Goal: Task Accomplishment & Management: Manage account settings

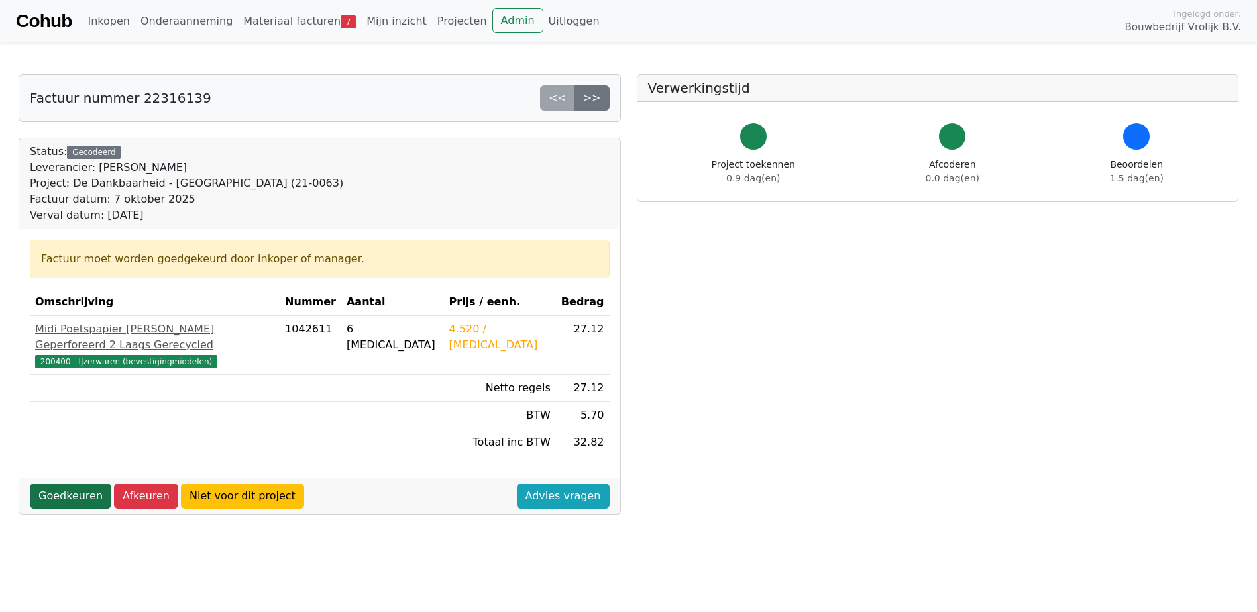
click at [63, 484] on link "Goedkeuren" at bounding box center [71, 496] width 82 height 25
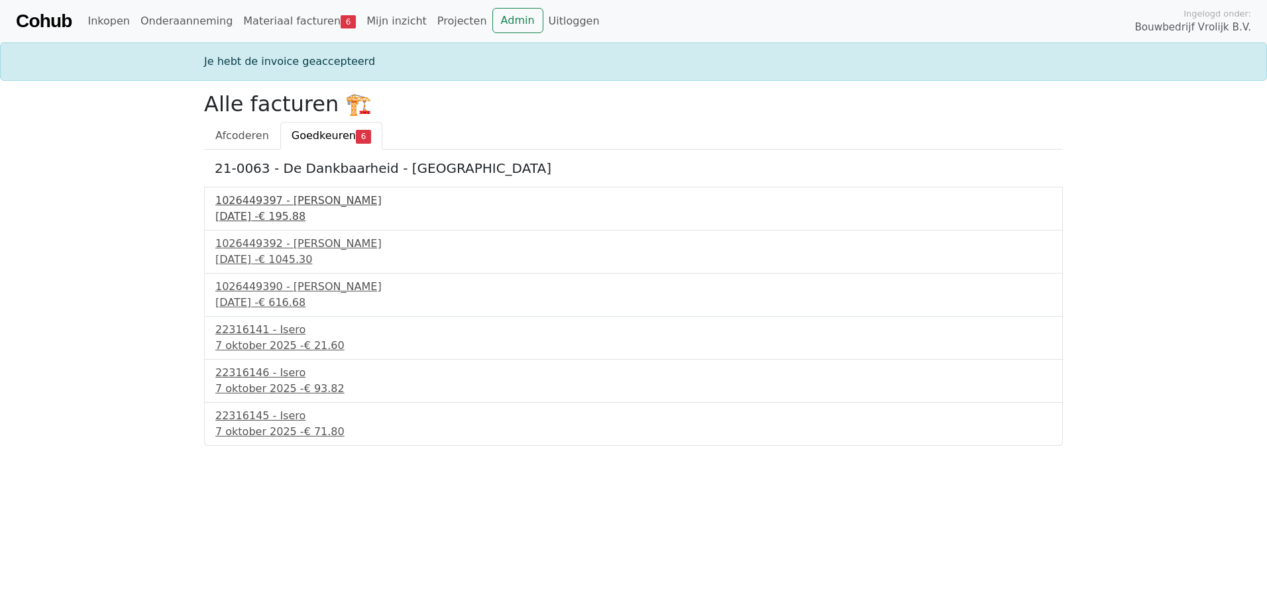
click at [297, 207] on div "1026449397 - Boels Verhuur" at bounding box center [633, 201] width 836 height 16
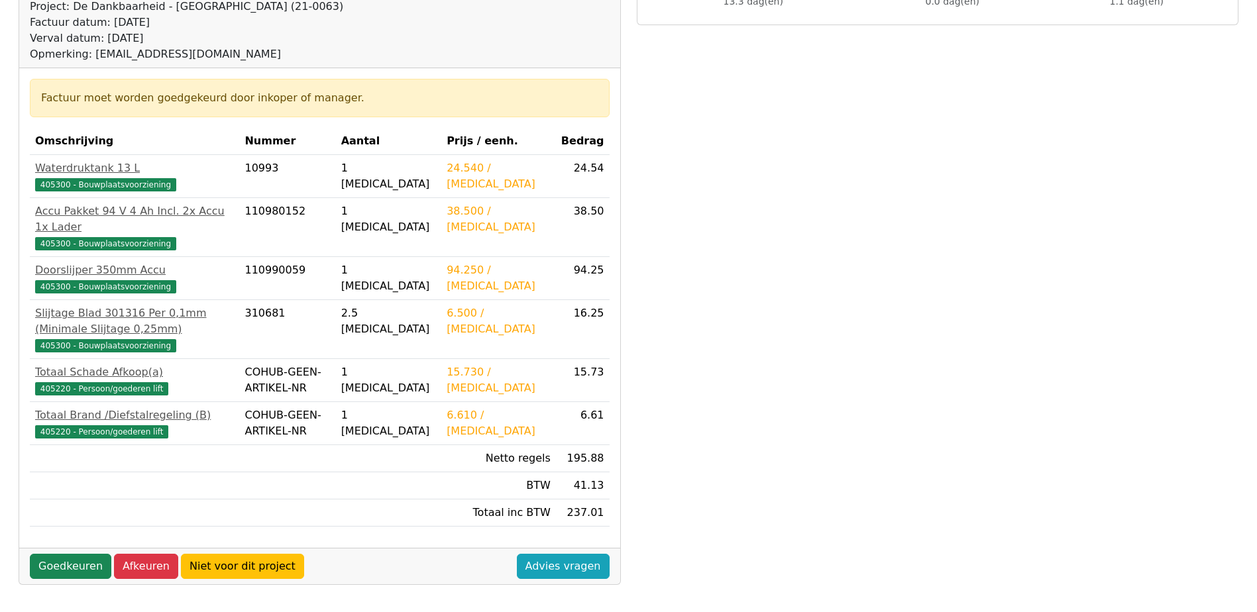
scroll to position [199, 0]
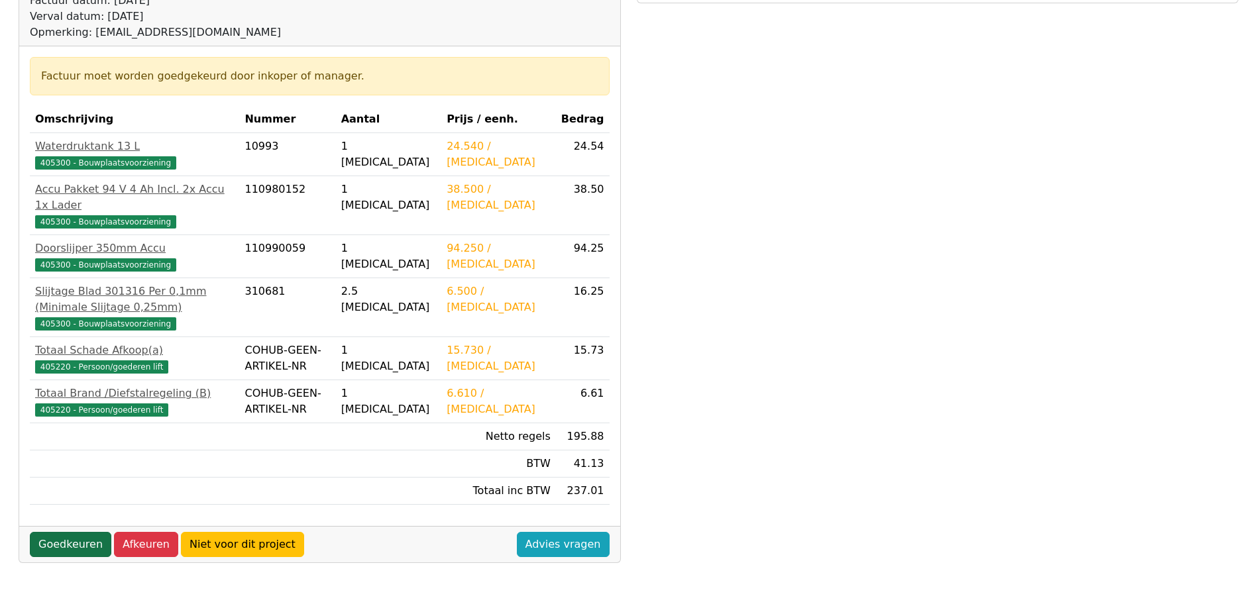
click at [72, 544] on link "Goedkeuren" at bounding box center [71, 544] width 82 height 25
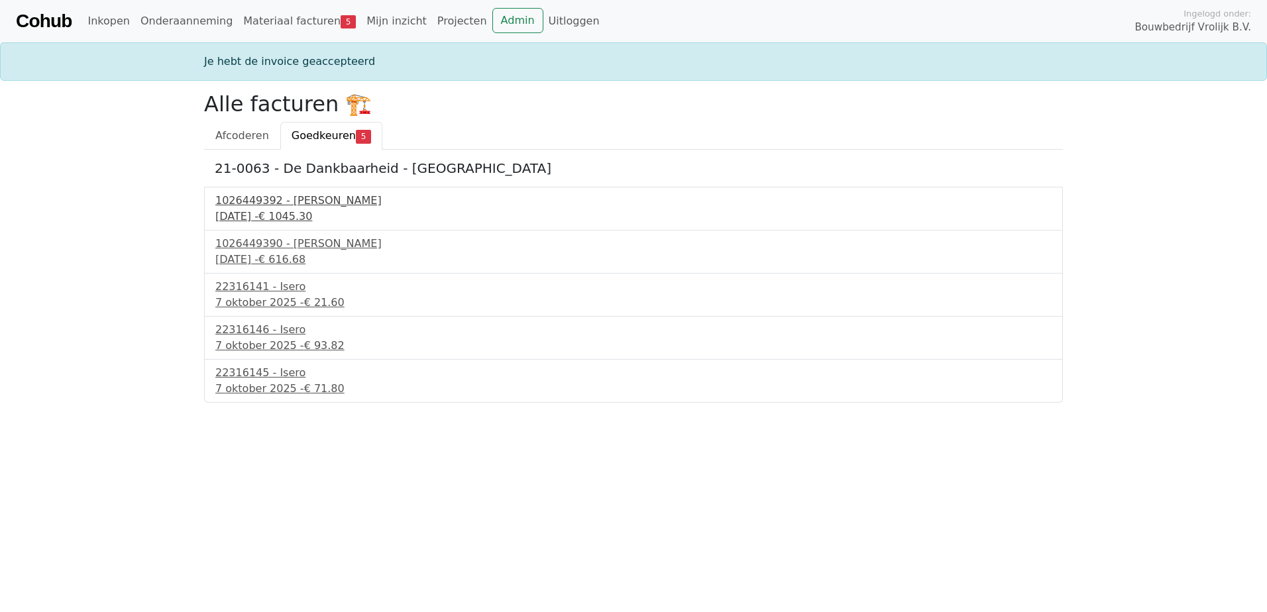
click at [272, 203] on div "1026449392 - Boels Verhuur" at bounding box center [633, 201] width 836 height 16
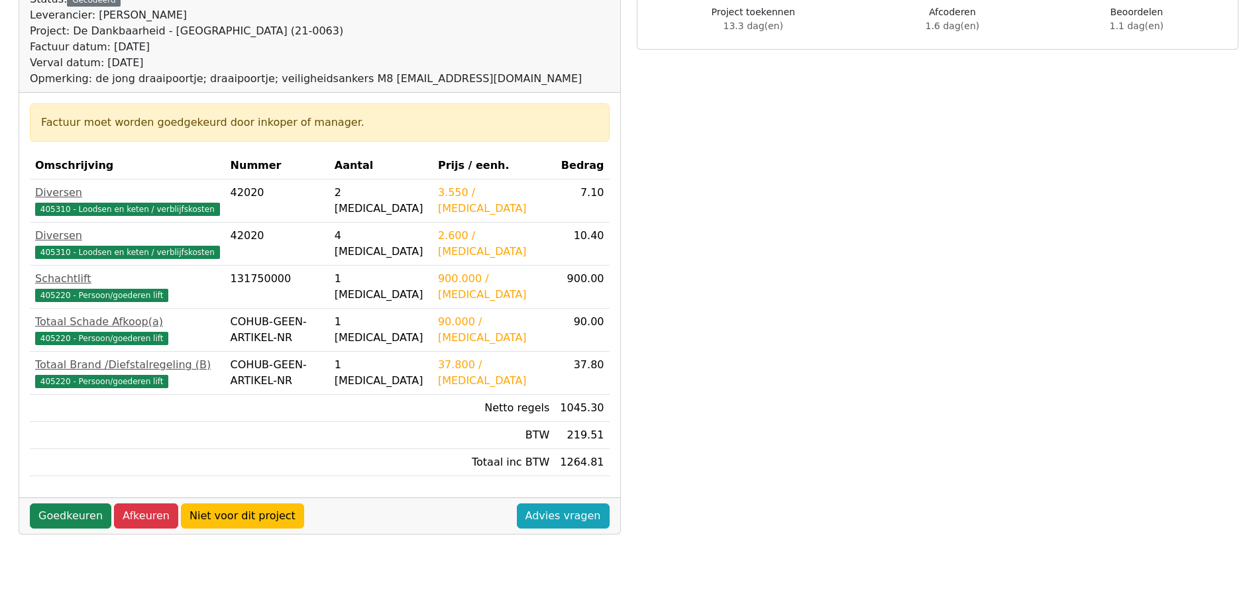
scroll to position [133, 0]
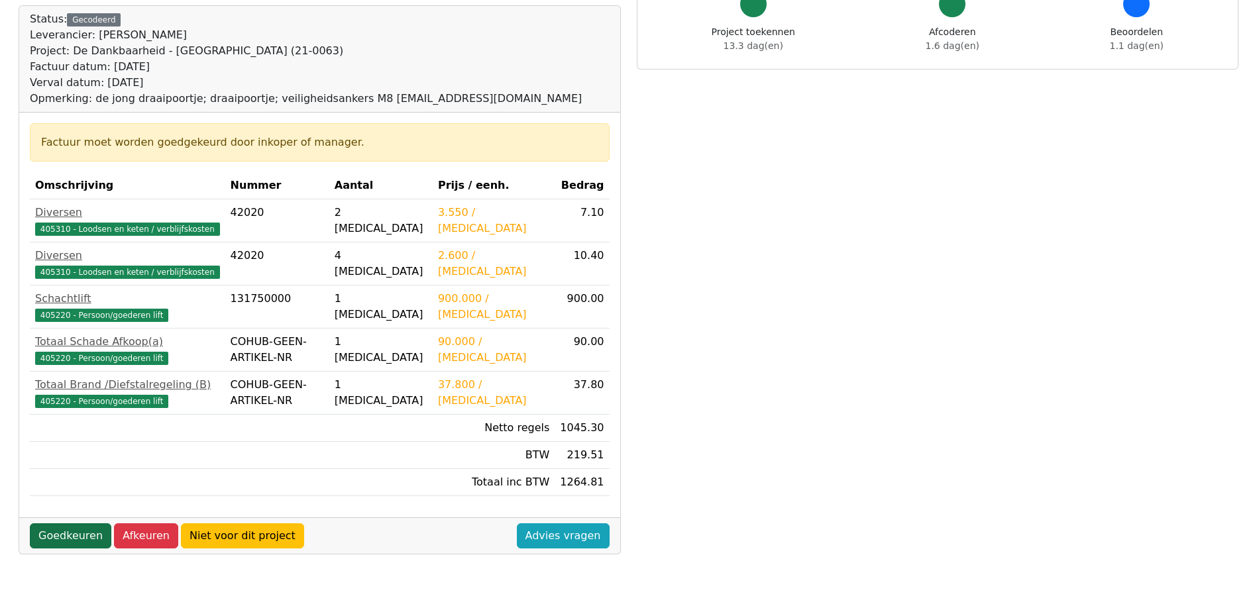
click at [68, 534] on link "Goedkeuren" at bounding box center [71, 536] width 82 height 25
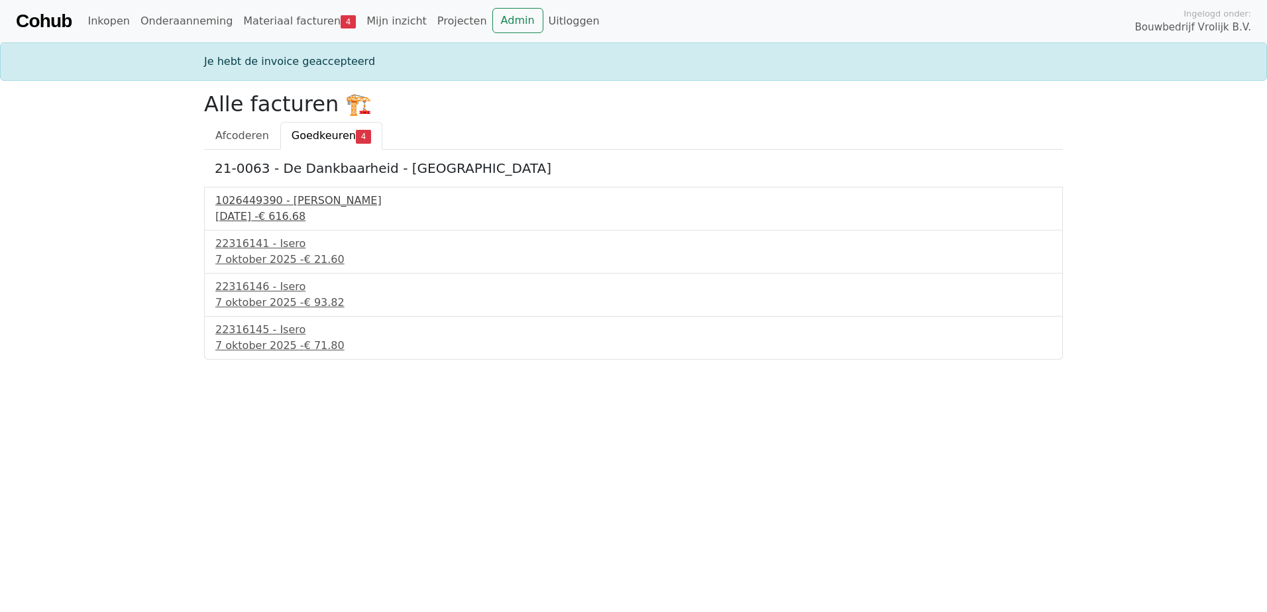
click at [273, 207] on div "1026449390 - [PERSON_NAME]" at bounding box center [633, 201] width 836 height 16
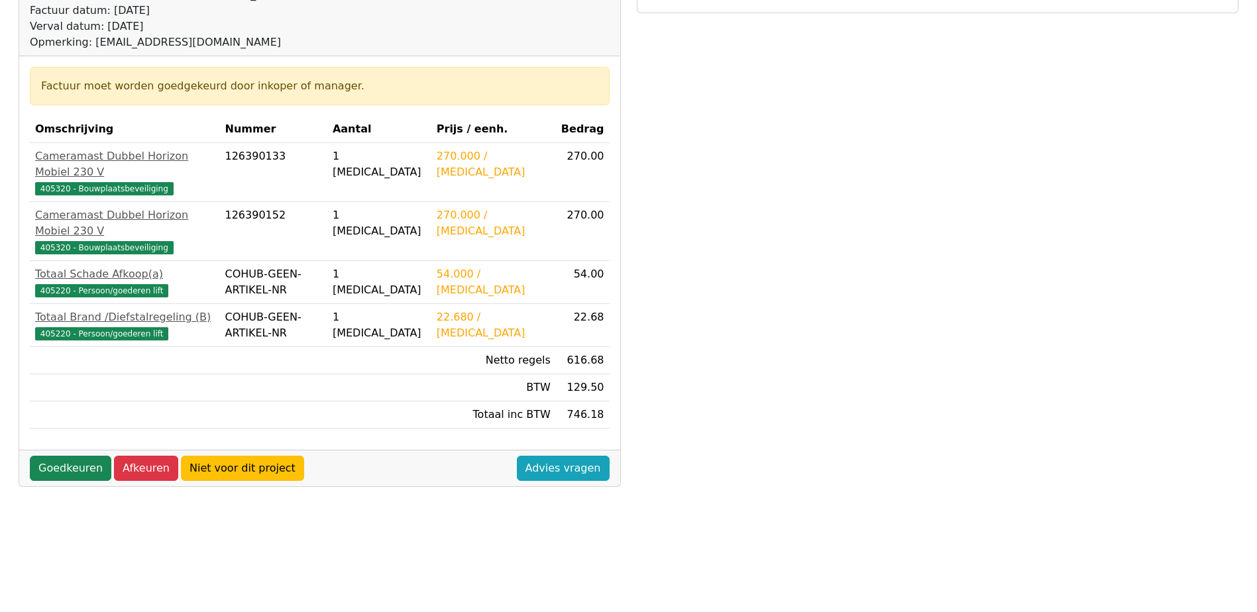
scroll to position [199, 0]
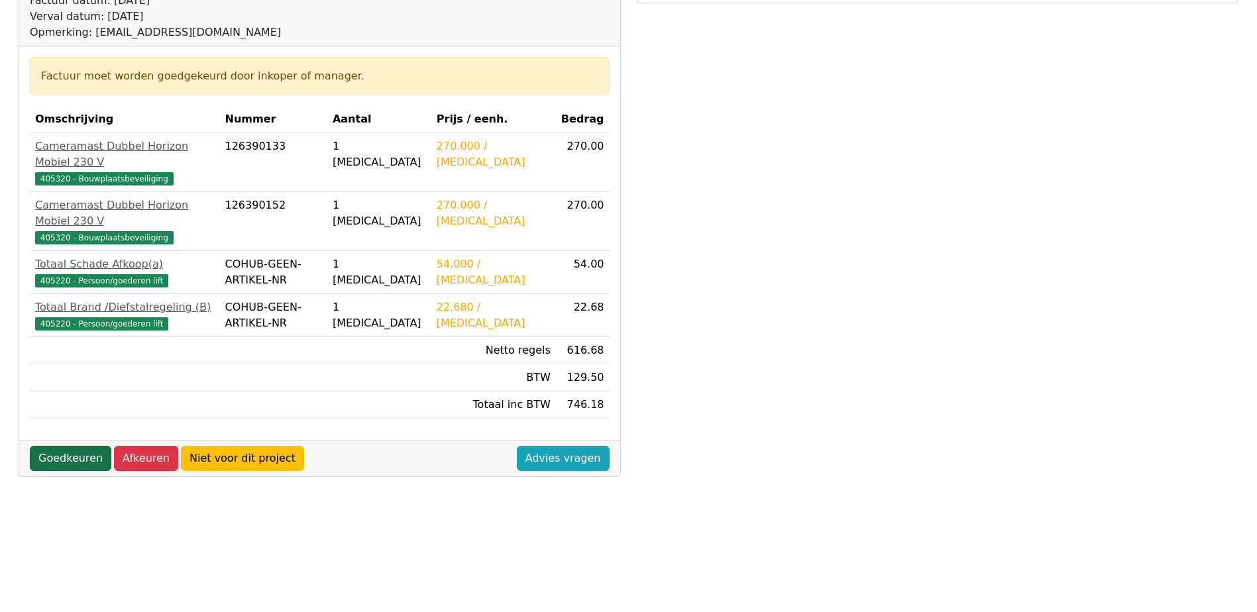
click at [82, 446] on link "Goedkeuren" at bounding box center [71, 458] width 82 height 25
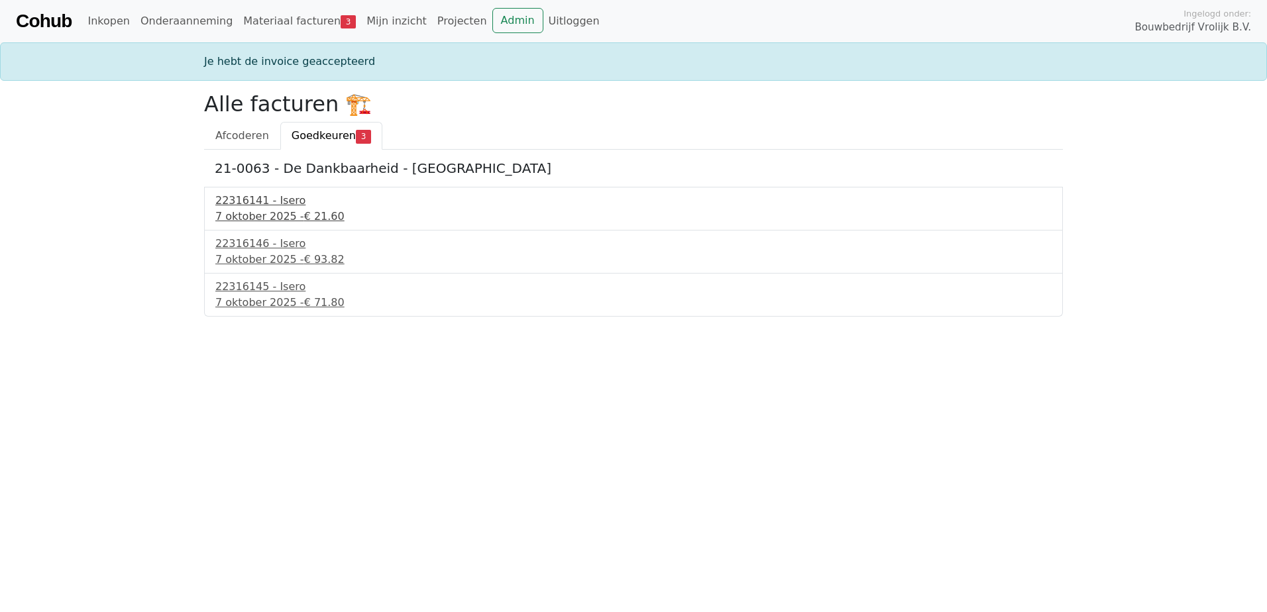
click at [248, 212] on div "[DATE] - € 21.60" at bounding box center [633, 217] width 836 height 16
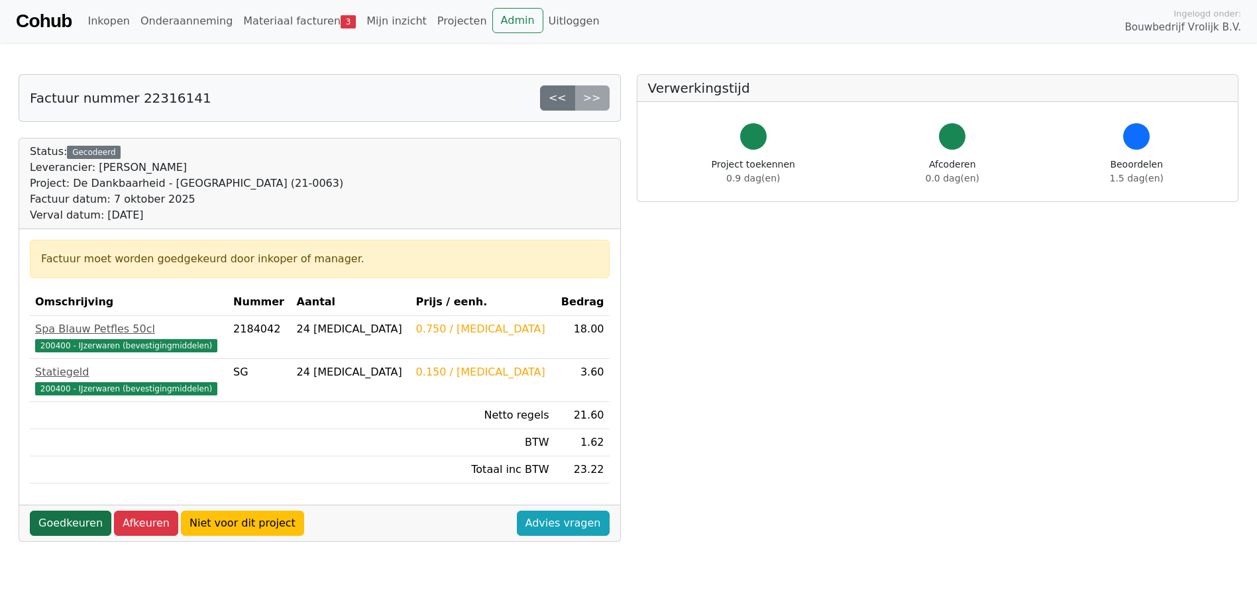
click at [47, 522] on link "Goedkeuren" at bounding box center [71, 523] width 82 height 25
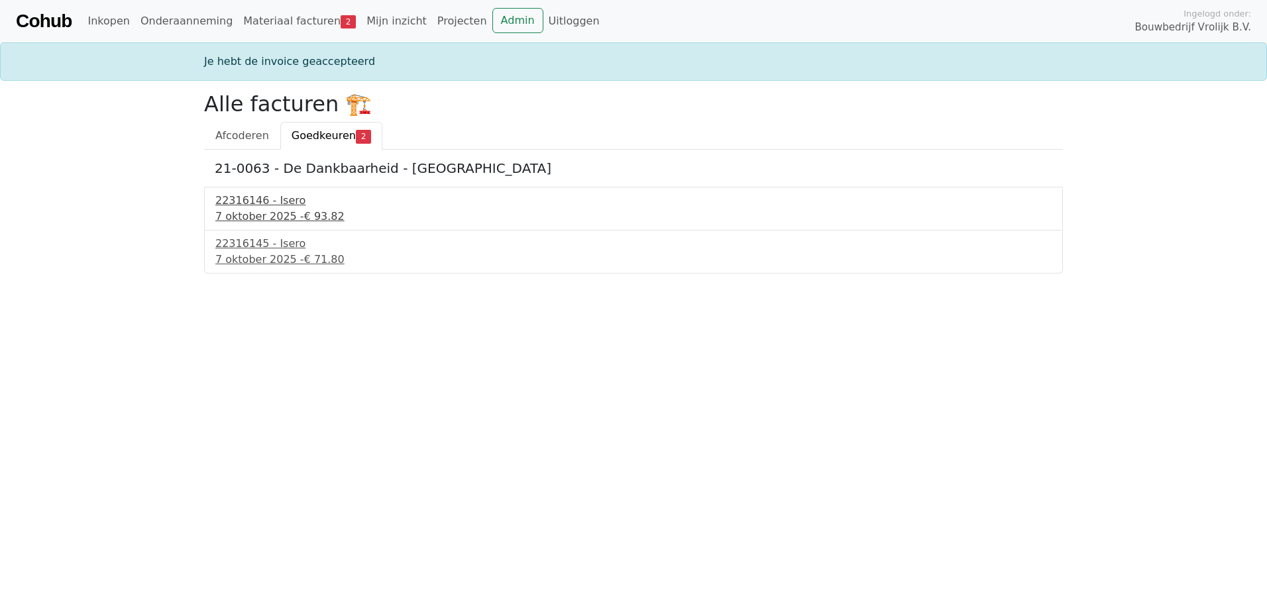
click at [245, 205] on div "22316146 - Isero" at bounding box center [633, 201] width 836 height 16
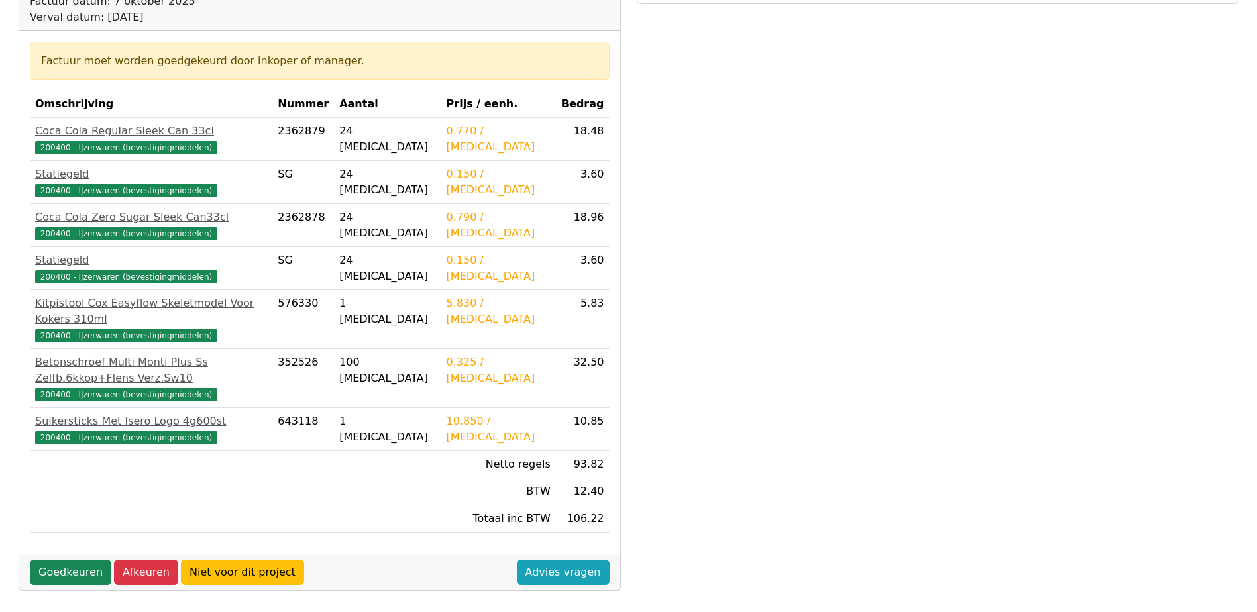
scroll to position [199, 0]
click at [74, 559] on link "Goedkeuren" at bounding box center [71, 571] width 82 height 25
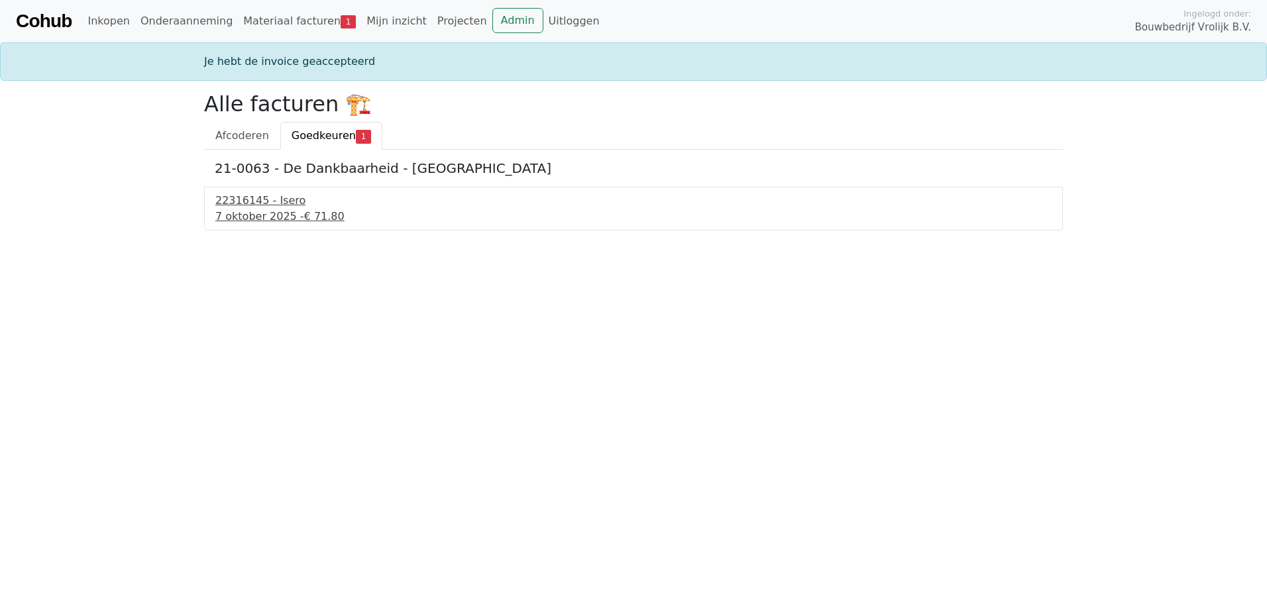
click at [255, 197] on div "22316145 - Isero" at bounding box center [633, 201] width 836 height 16
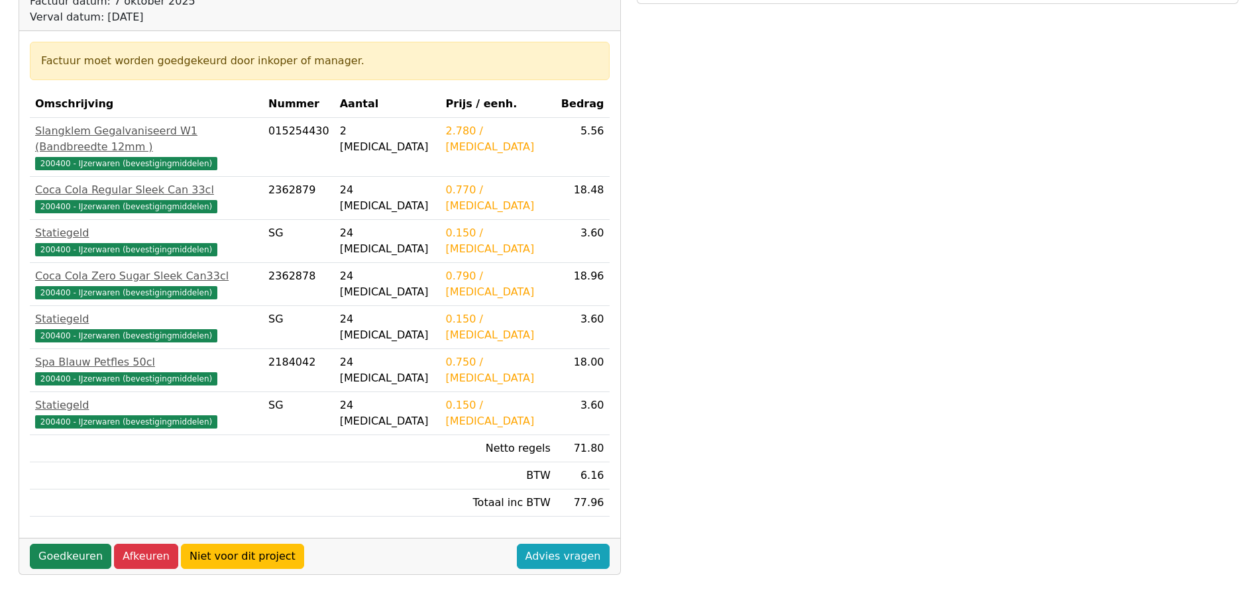
scroll to position [199, 0]
click at [70, 544] on link "Goedkeuren" at bounding box center [71, 556] width 82 height 25
